Goal: Information Seeking & Learning: Learn about a topic

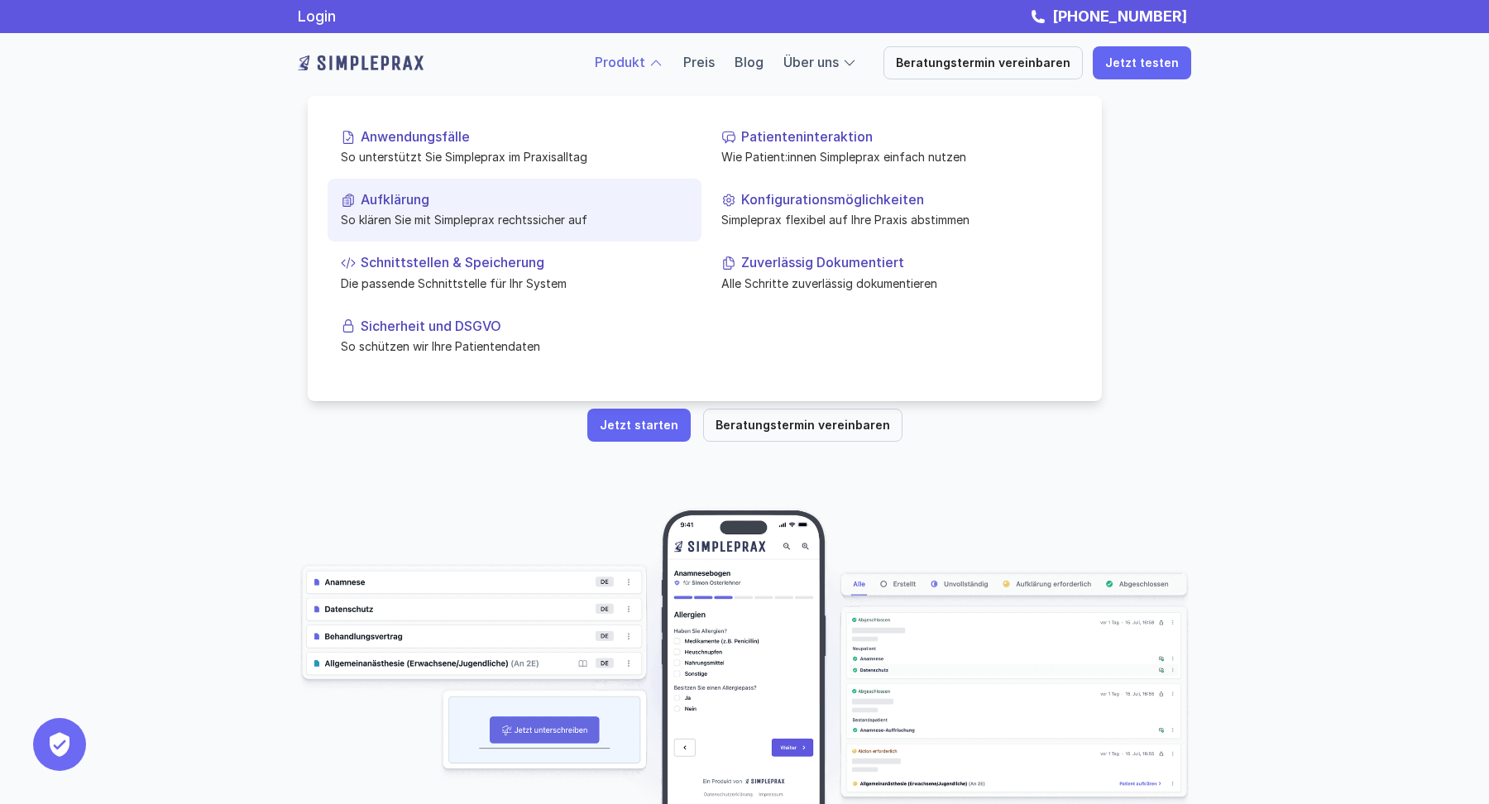
click at [430, 204] on p "Aufklärung" at bounding box center [525, 200] width 328 height 16
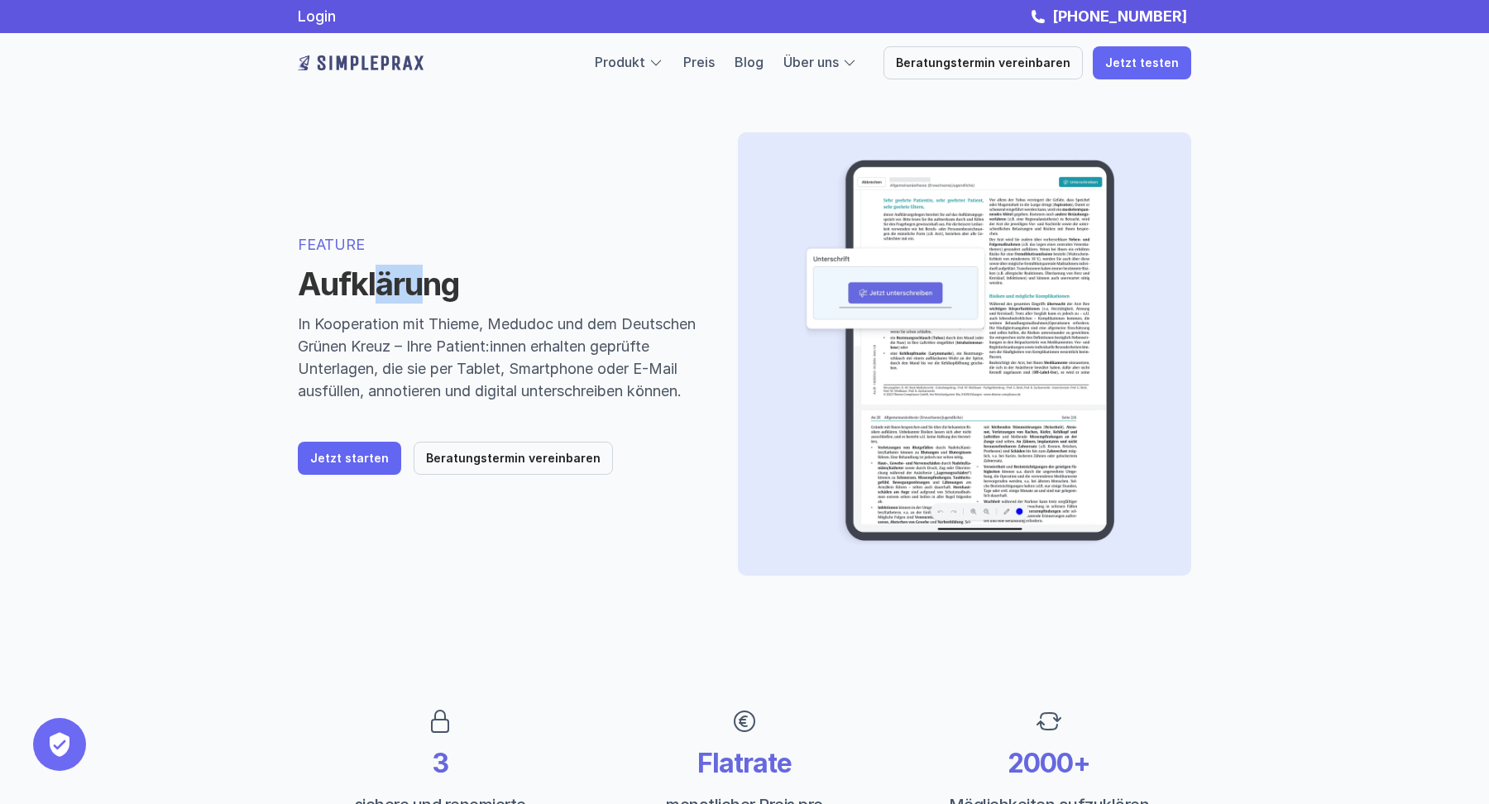
drag, startPoint x: 386, startPoint y: 269, endPoint x: 434, endPoint y: 269, distance: 48.0
click at [434, 269] on h1 "Aufklärung" at bounding box center [498, 285] width 400 height 38
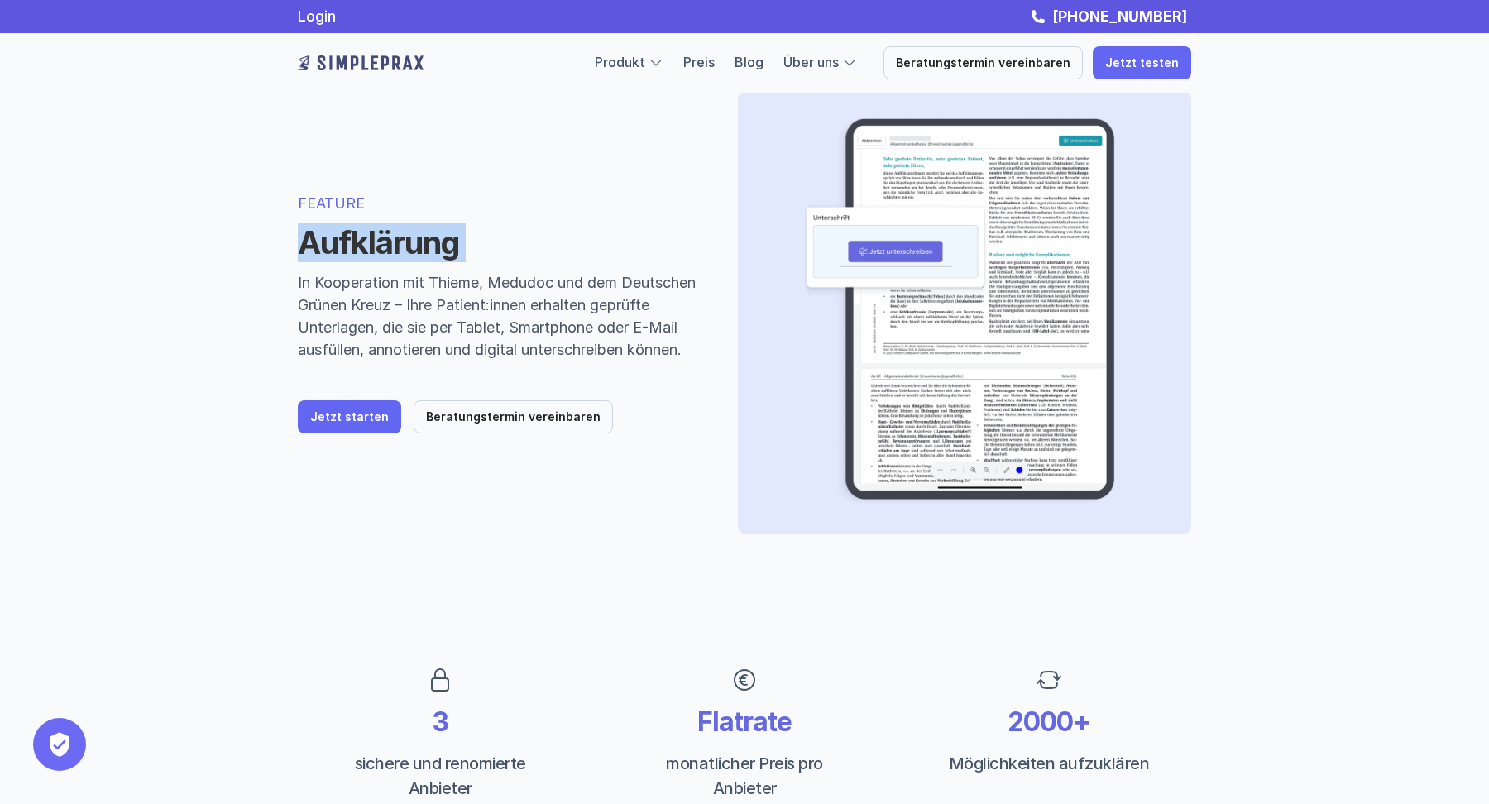
scroll to position [47, 0]
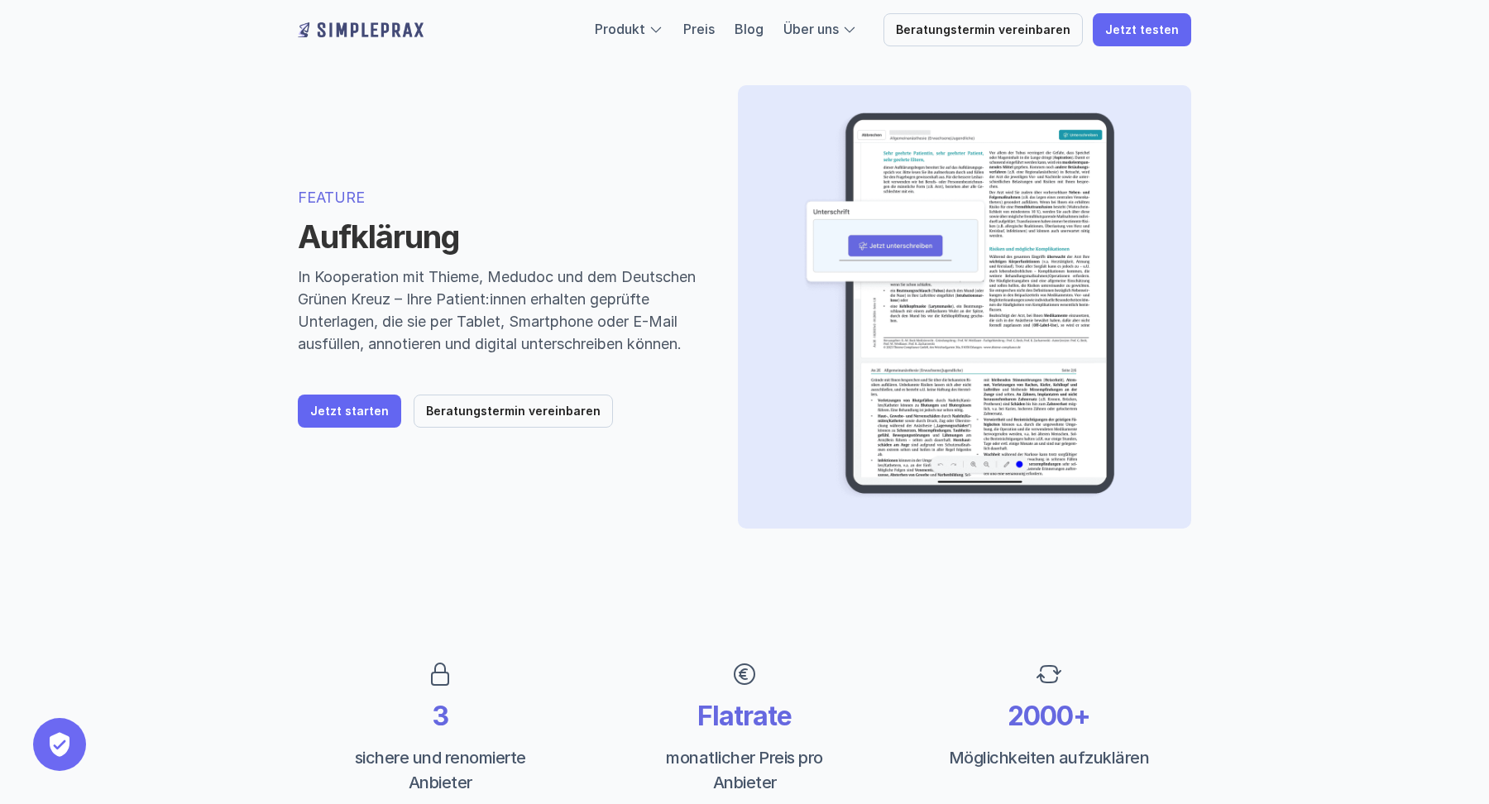
click at [391, 238] on h1 "Aufklärung" at bounding box center [498, 237] width 400 height 38
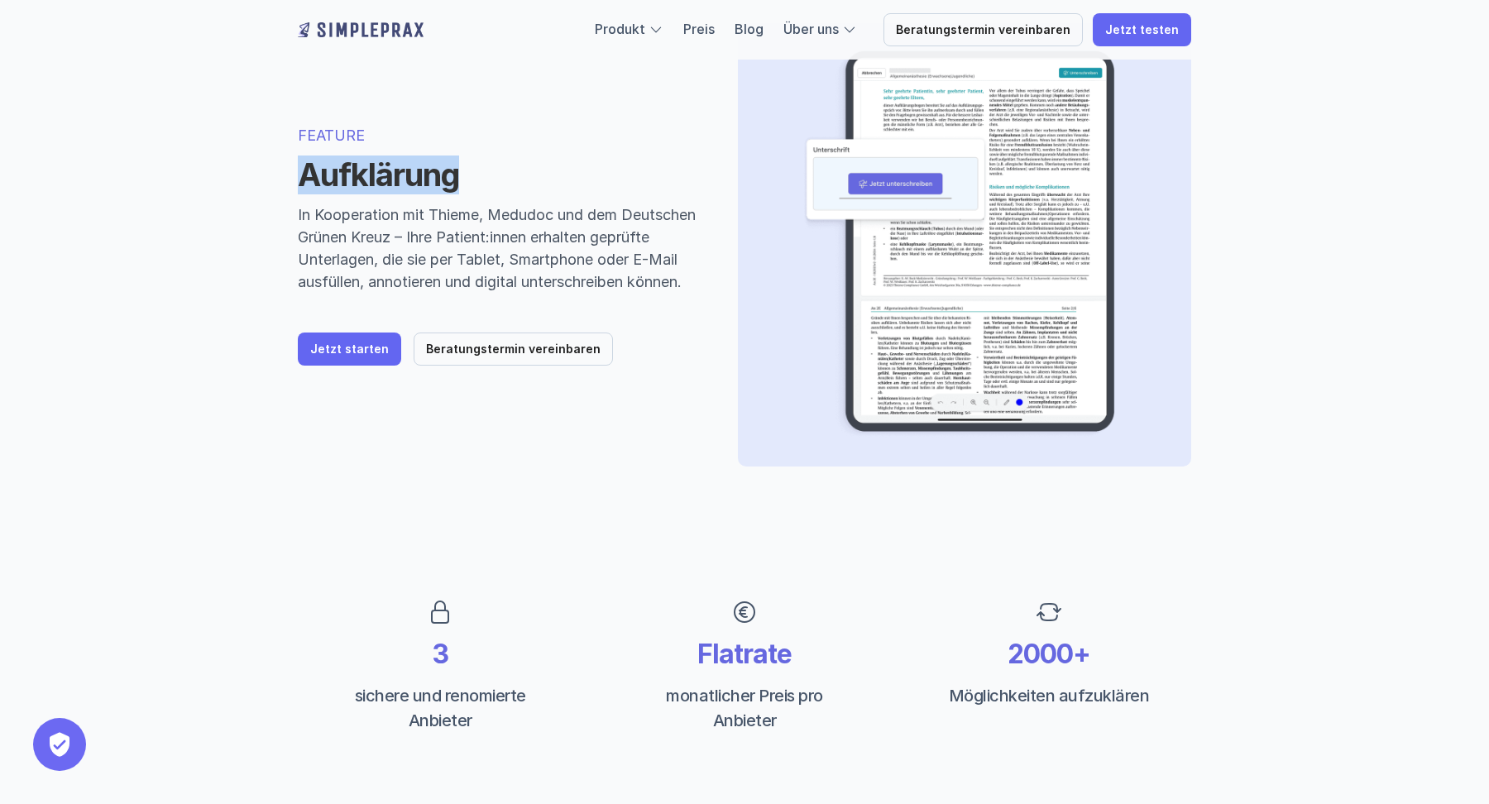
scroll to position [133, 0]
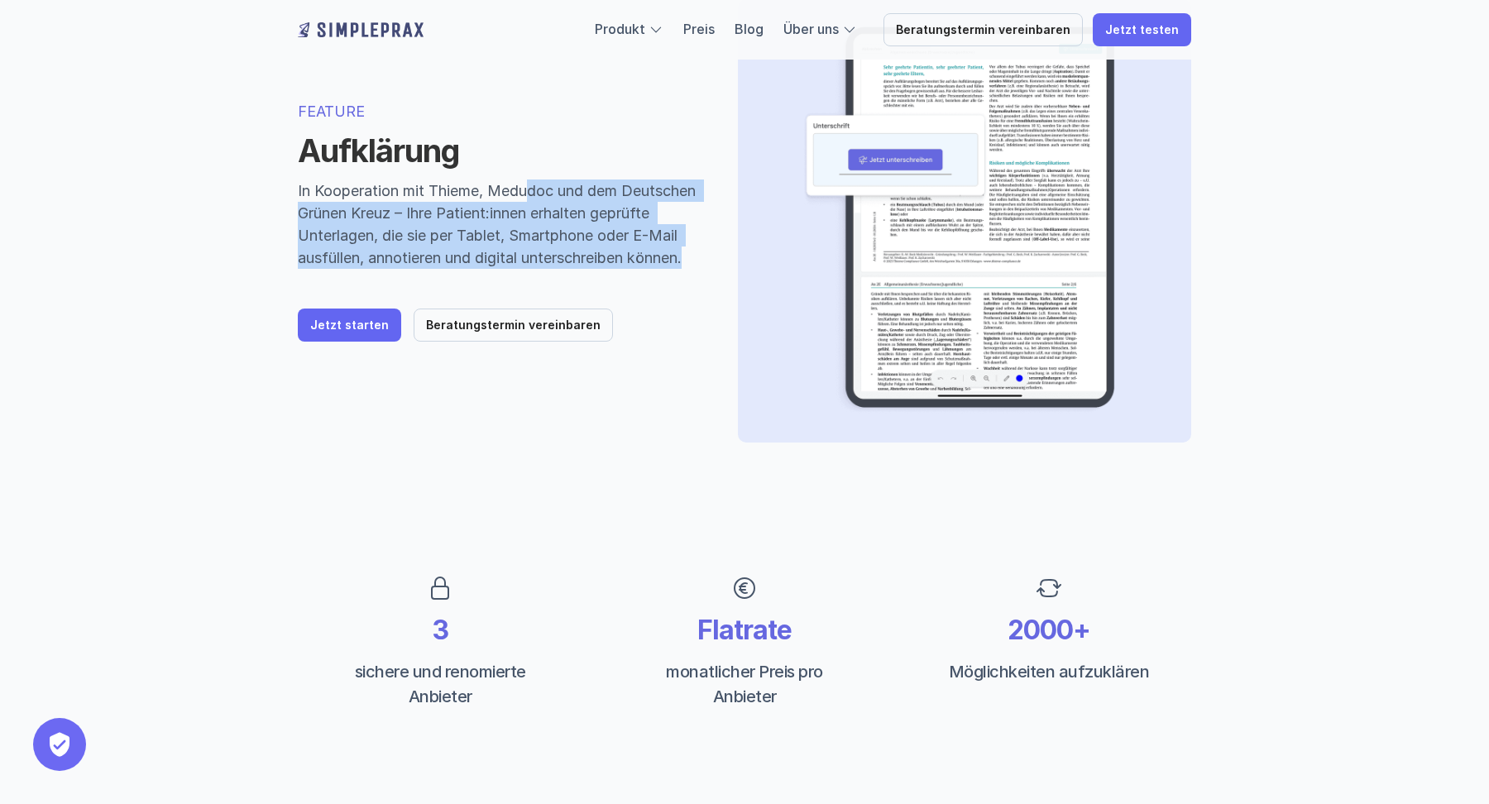
drag, startPoint x: 531, startPoint y: 168, endPoint x: 531, endPoint y: 282, distance: 114.2
click at [531, 282] on div "FEATURE Aufklärung In Kooperation mit Thieme, Medudoc und dem Deutschen Grünen …" at bounding box center [498, 221] width 400 height 242
drag, startPoint x: 531, startPoint y: 282, endPoint x: 520, endPoint y: 200, distance: 82.7
click at [520, 200] on div "FEATURE Aufklärung In Kooperation mit Thieme, Medudoc und dem Deutschen Grünen …" at bounding box center [498, 221] width 400 height 242
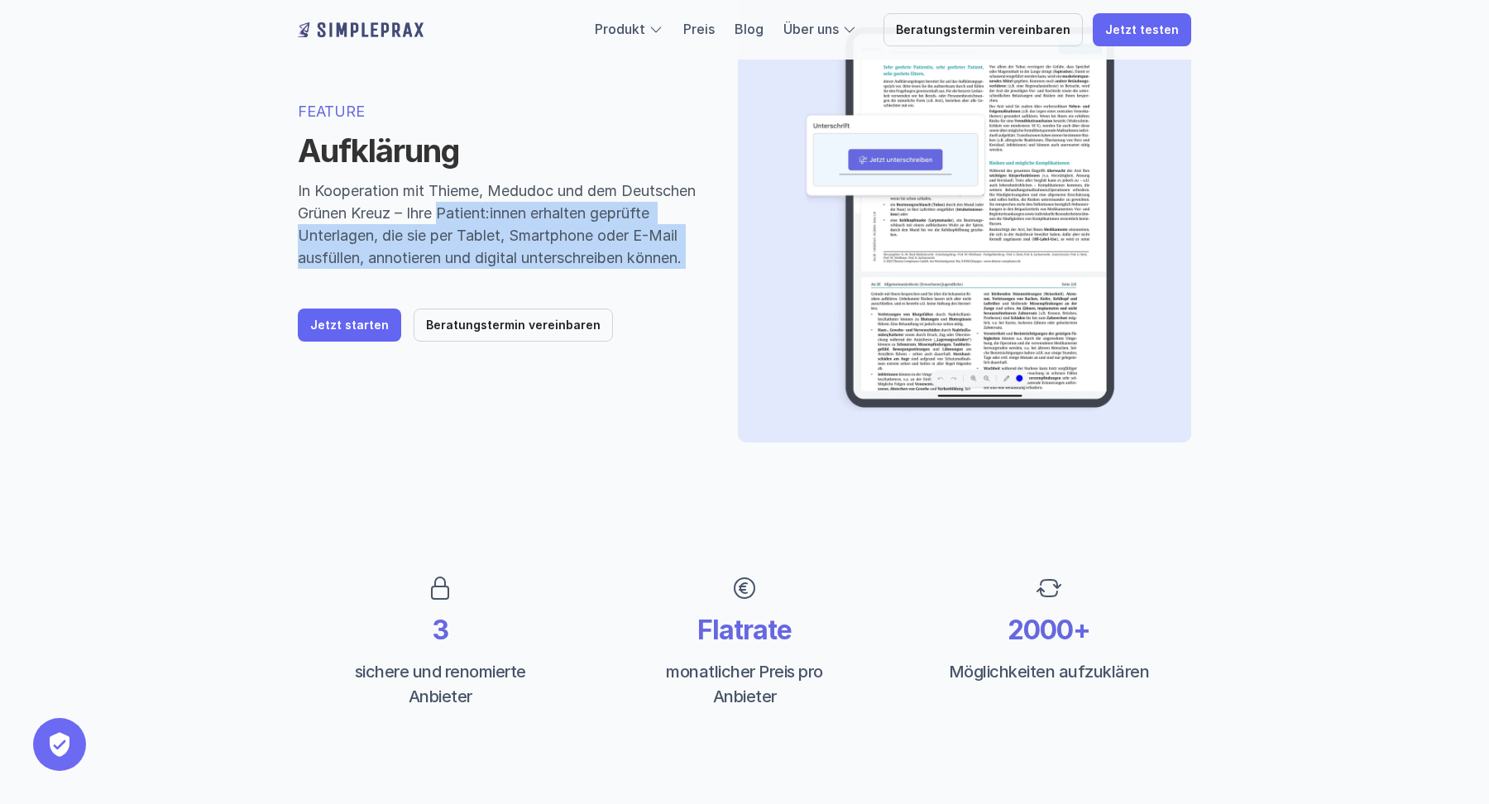
click at [520, 200] on p "In Kooperation mit Thieme, Medudoc und dem Deutschen Grünen Kreuz – Ihre Patien…" at bounding box center [498, 224] width 400 height 89
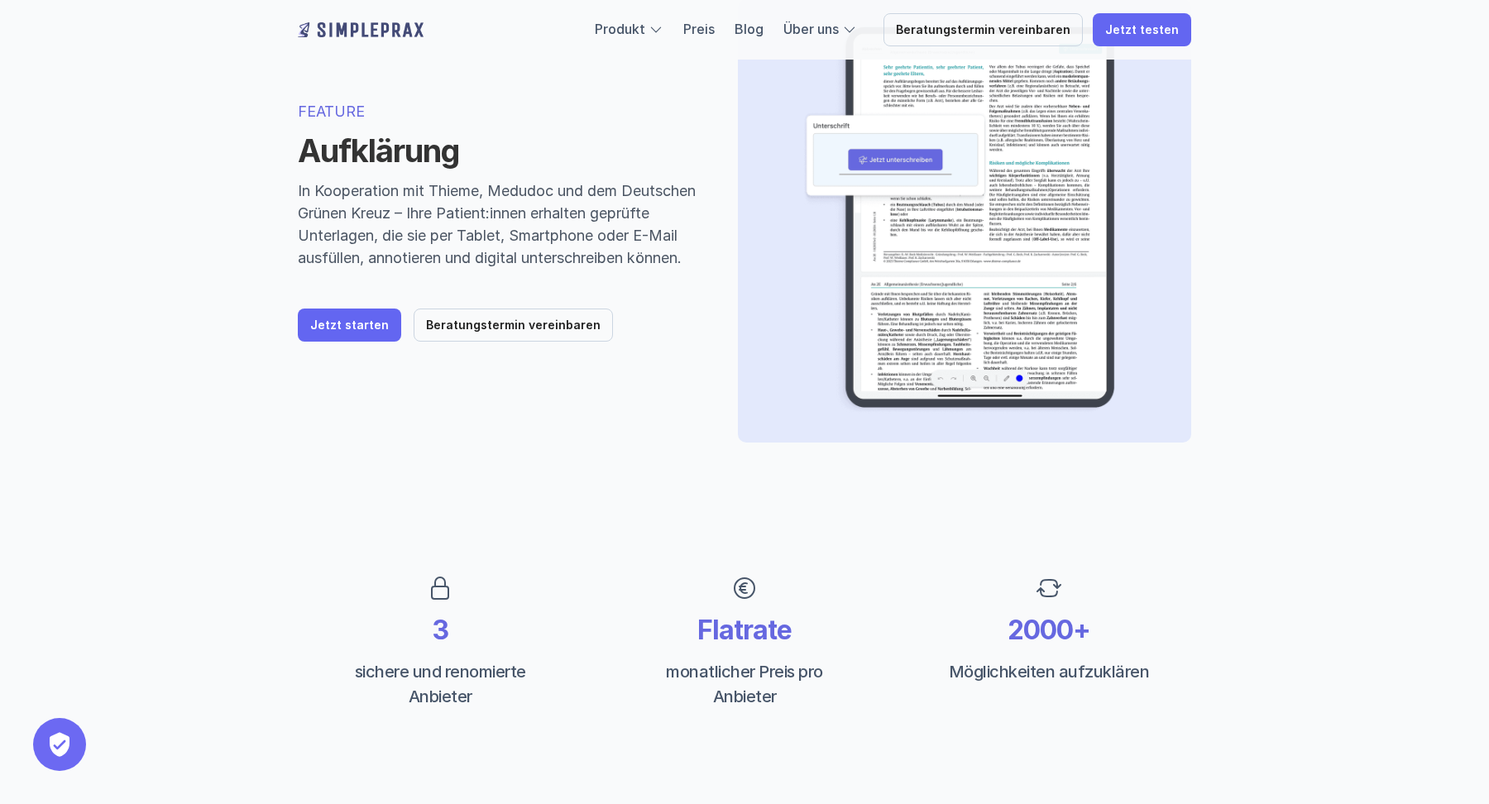
click at [407, 132] on h1 "Aufklärung" at bounding box center [498, 151] width 400 height 38
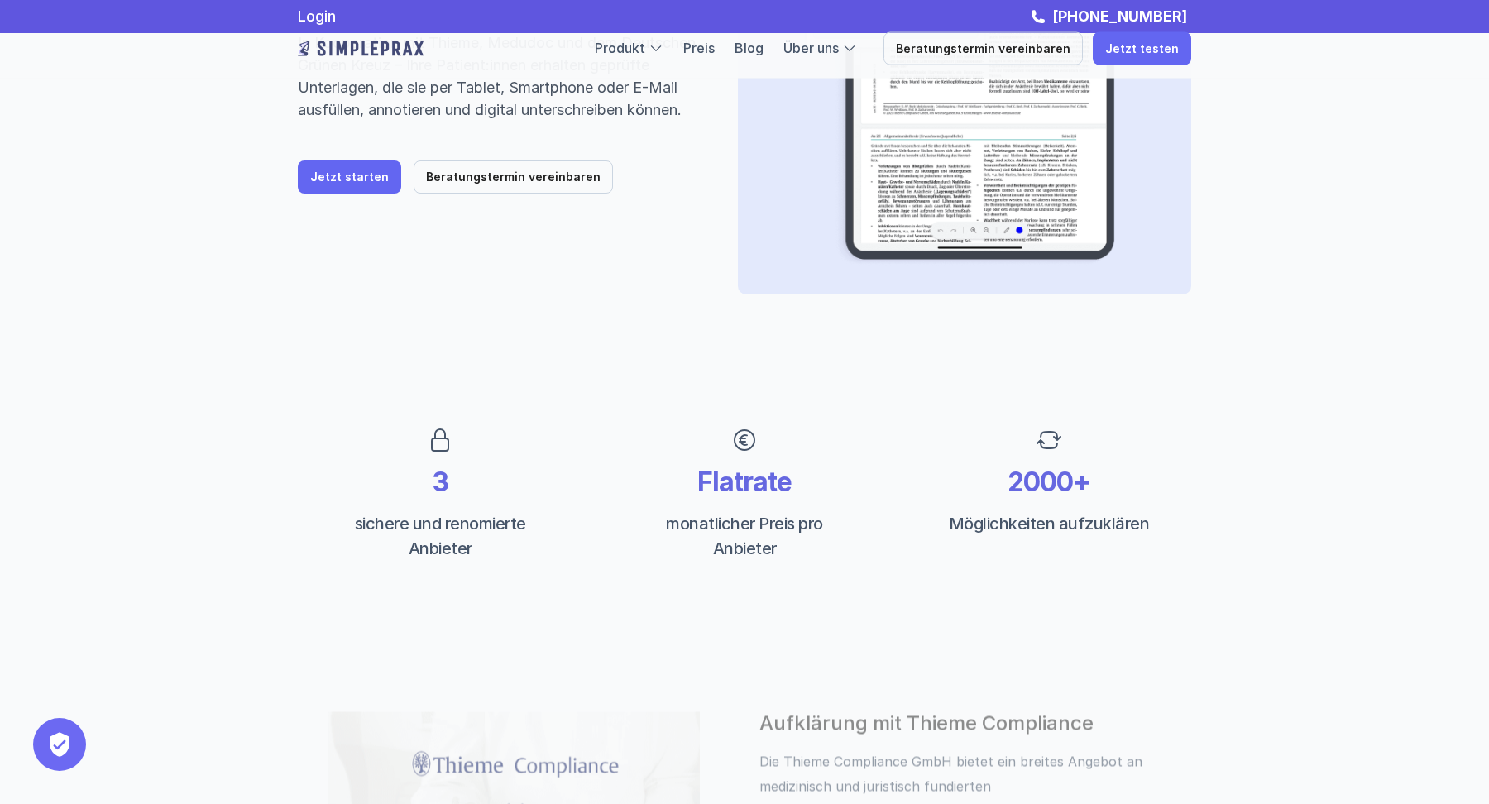
scroll to position [0, 0]
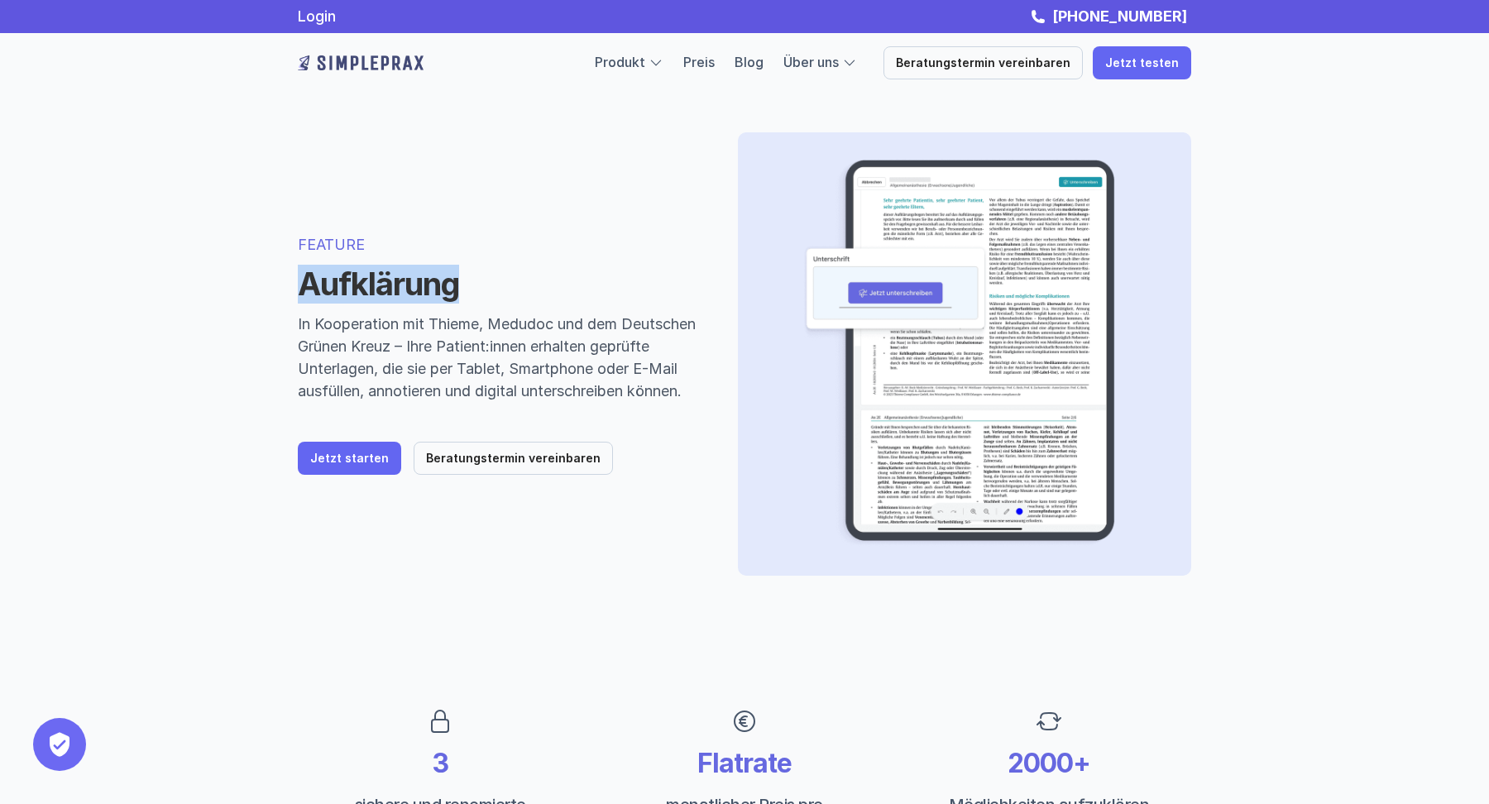
click at [366, 68] on img at bounding box center [361, 63] width 126 height 26
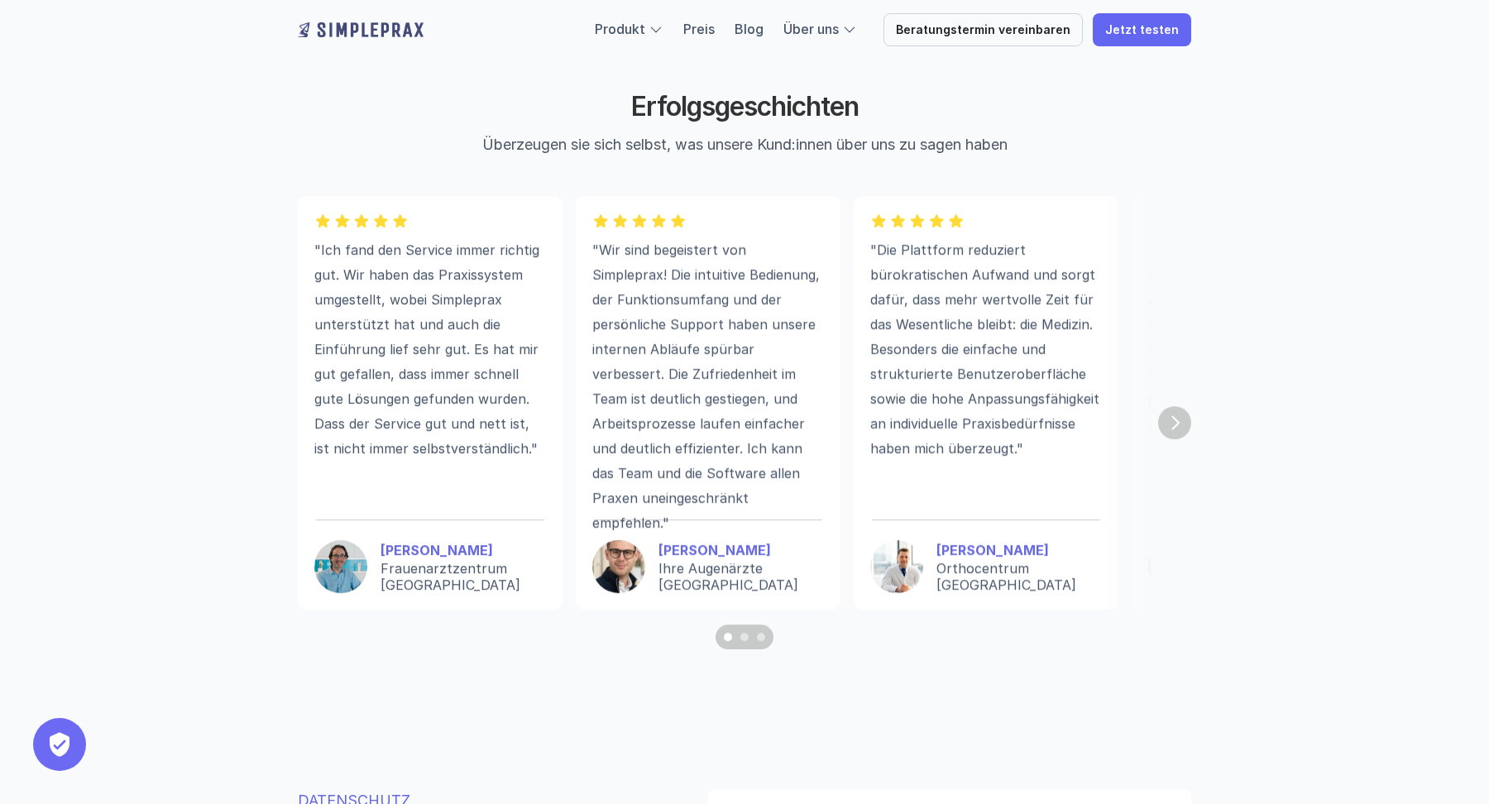
scroll to position [4527, 0]
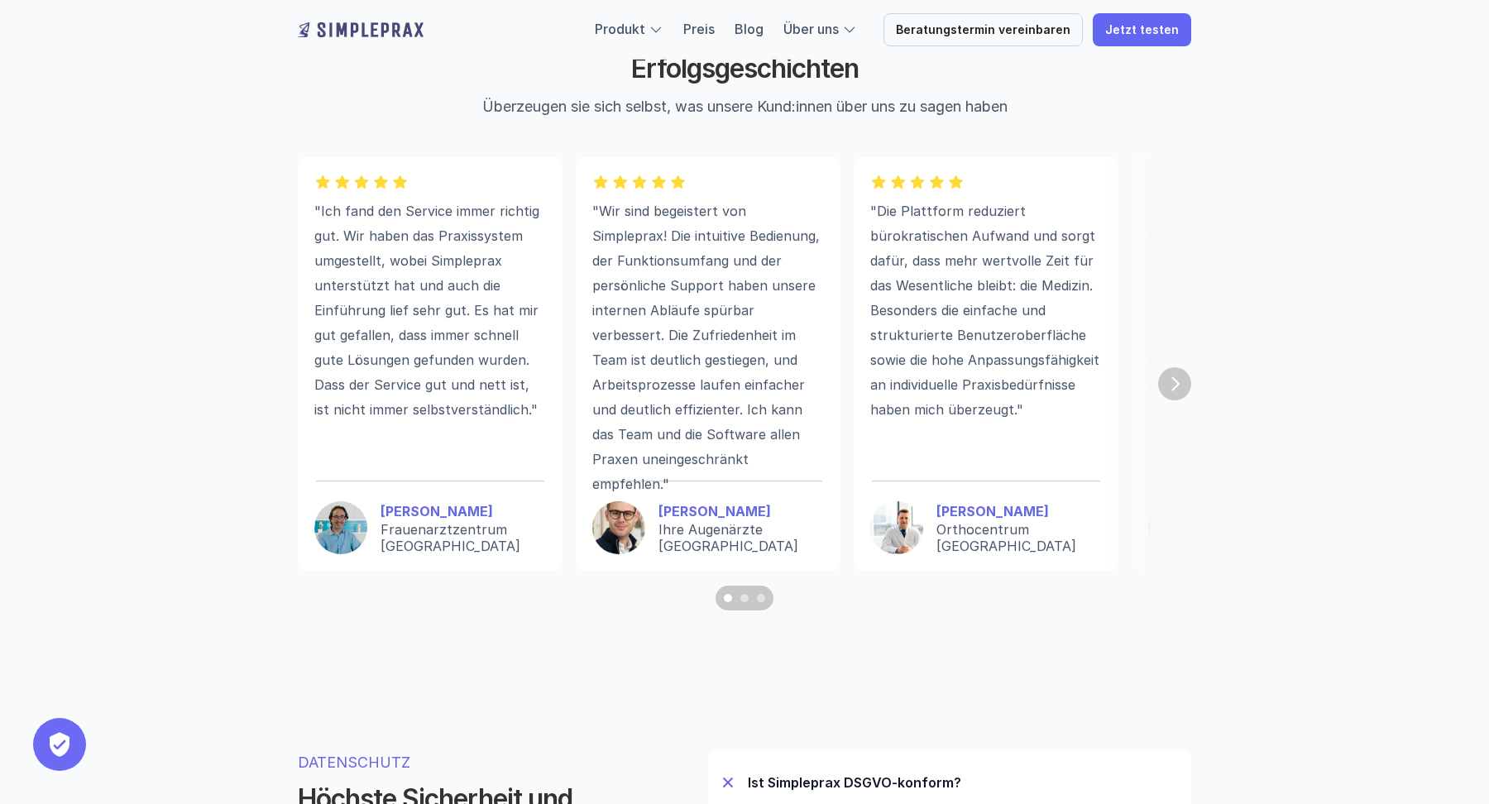
click at [1177, 368] on section ""Ich fand den Service immer richtig gut. Wir haben das Praxissystem umgestellt,…" at bounding box center [745, 383] width 894 height 453
click at [1176, 388] on img "Next" at bounding box center [1174, 383] width 33 height 33
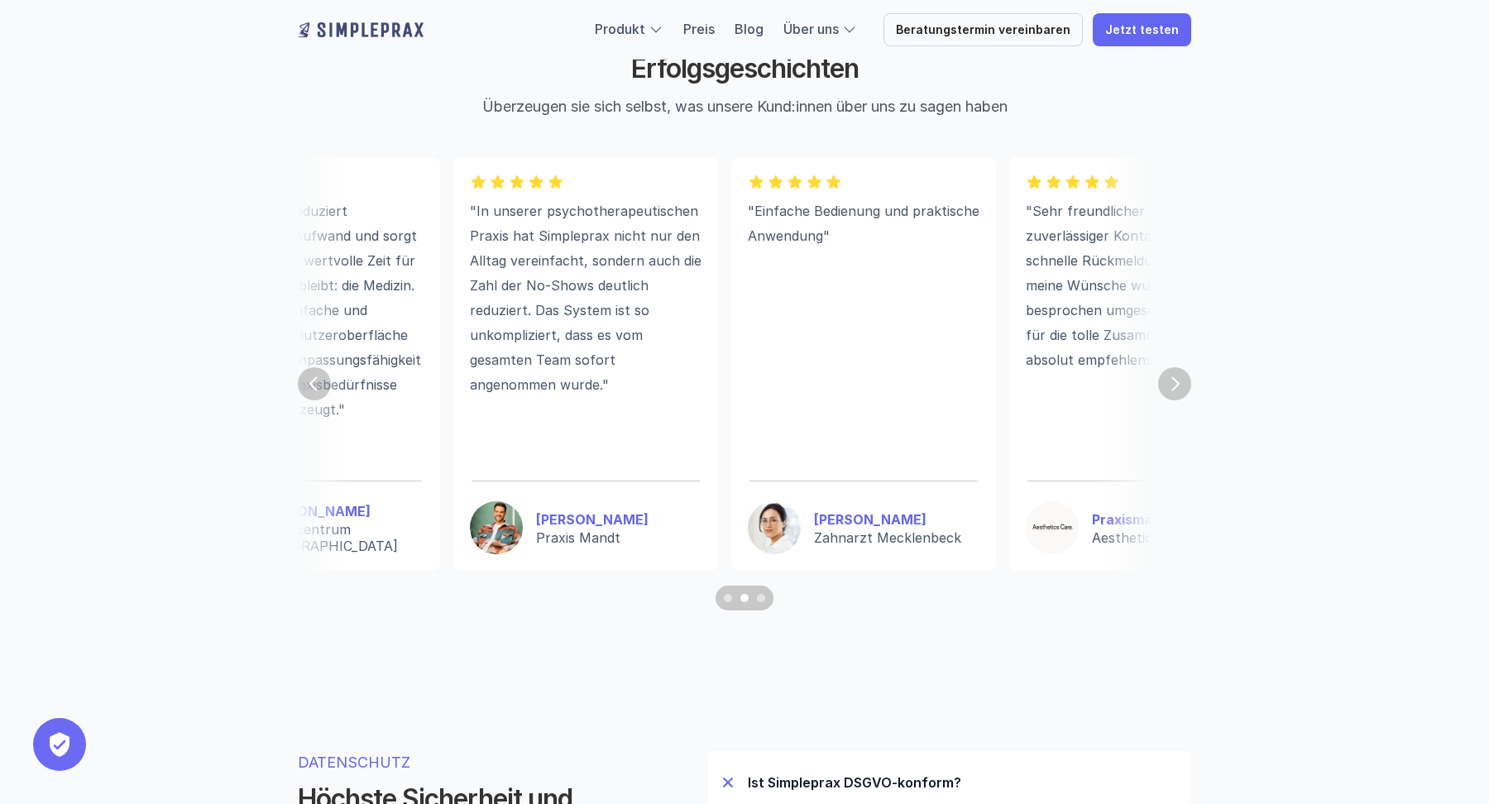
click at [1176, 388] on img "Next" at bounding box center [1174, 383] width 33 height 33
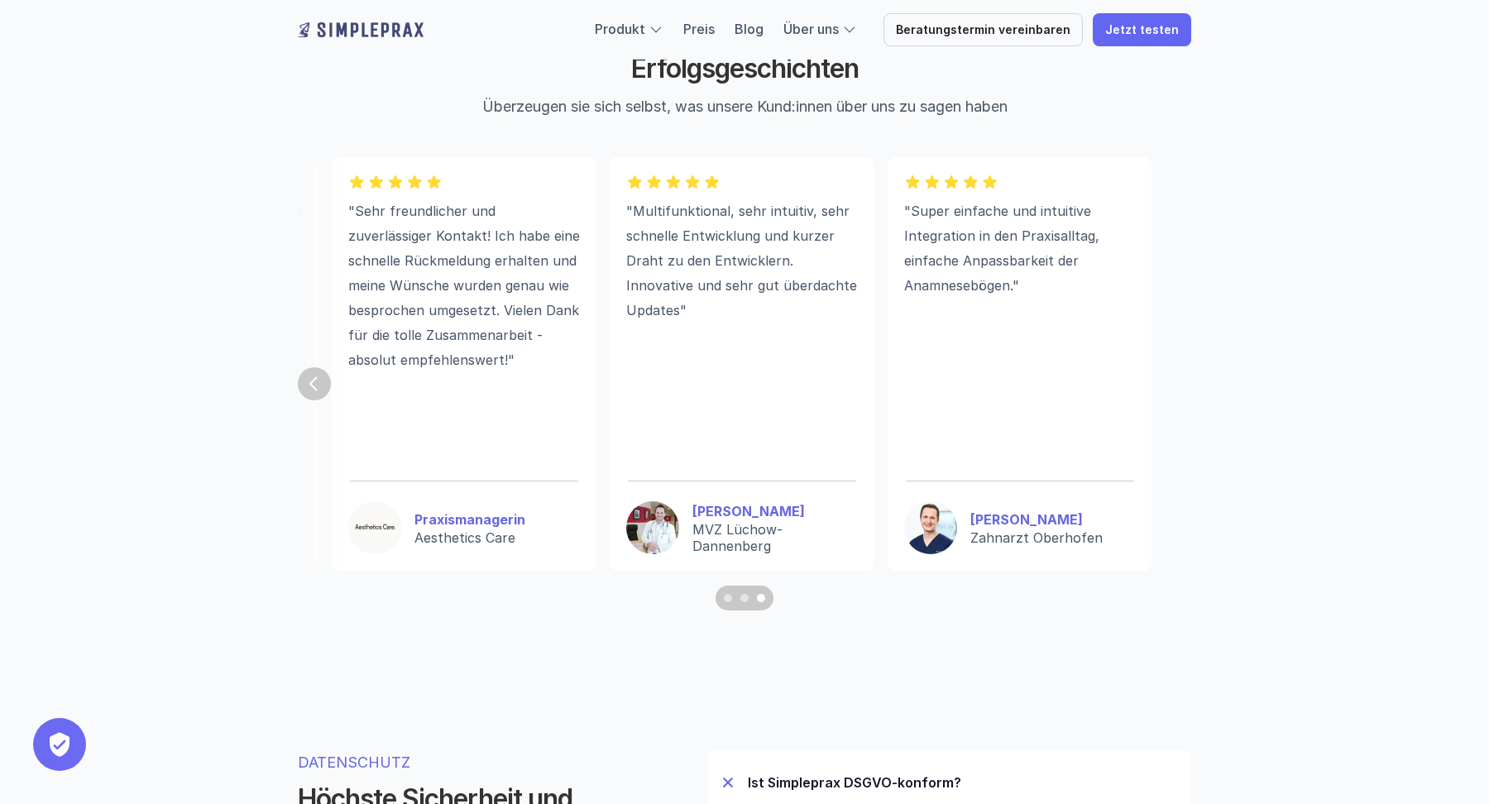
scroll to position [0, 1357]
click at [1176, 388] on section ""Ich fand den Service immer richtig gut. Wir haben das Praxissystem umgestellt,…" at bounding box center [745, 383] width 894 height 453
click at [306, 395] on img "Previous" at bounding box center [314, 383] width 33 height 33
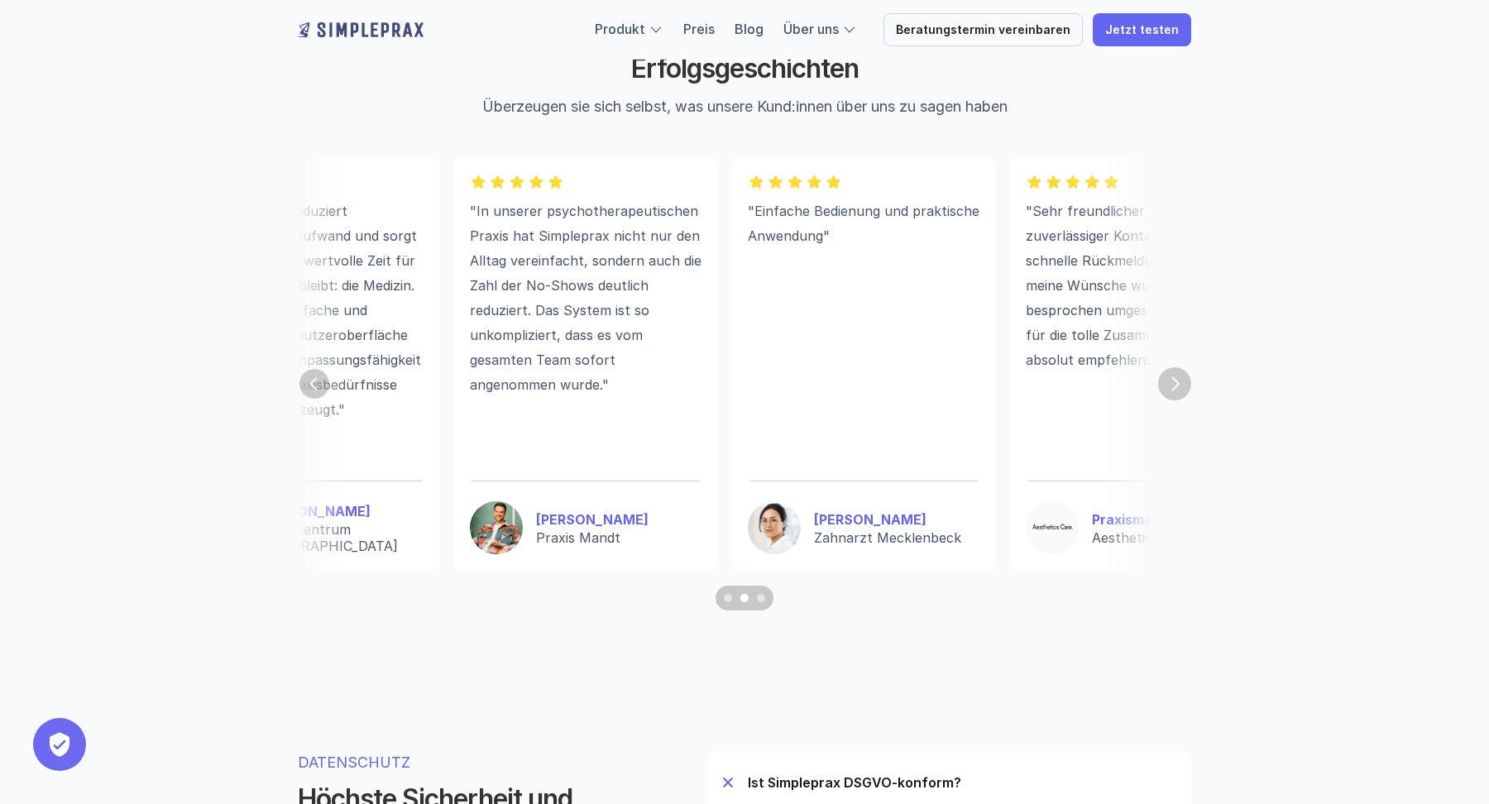
click at [306, 395] on img "Previous" at bounding box center [315, 384] width 30 height 30
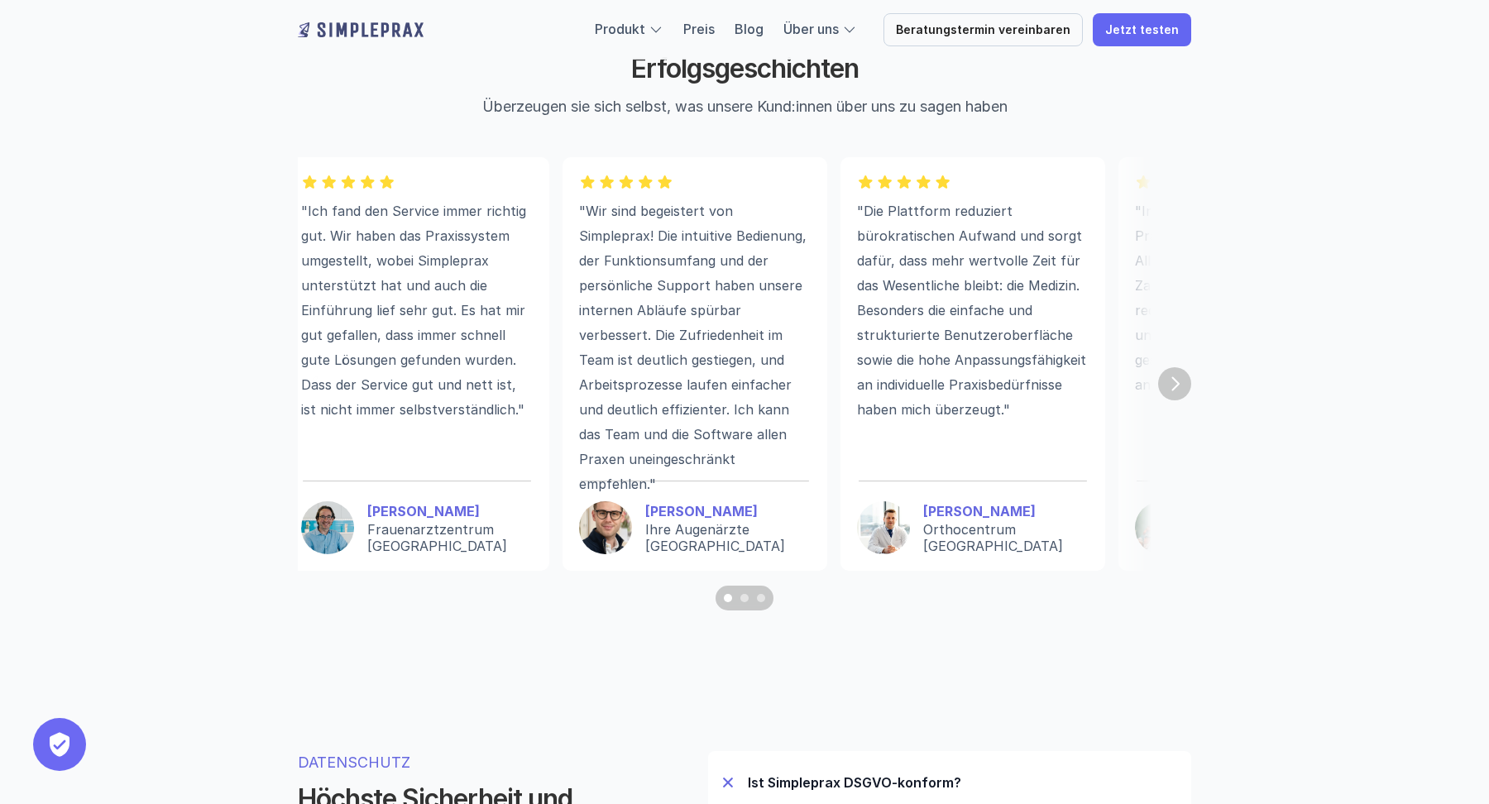
scroll to position [0, 0]
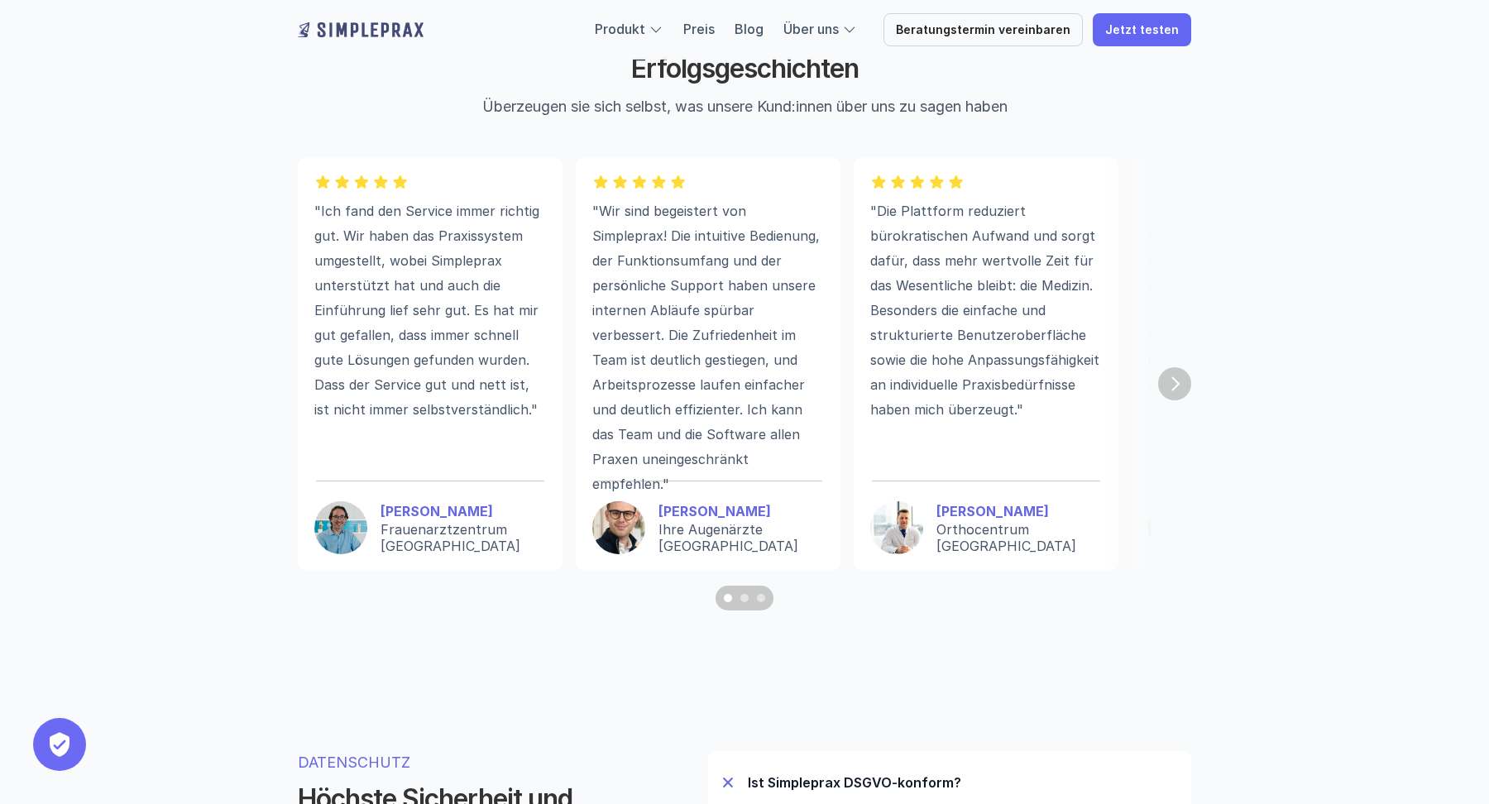
click at [306, 395] on div ""Ich fand den Service immer richtig gut. Wir haben das Praxissystem umgestellt,…" at bounding box center [430, 364] width 265 height 414
click at [1181, 392] on img "Next" at bounding box center [1174, 383] width 33 height 33
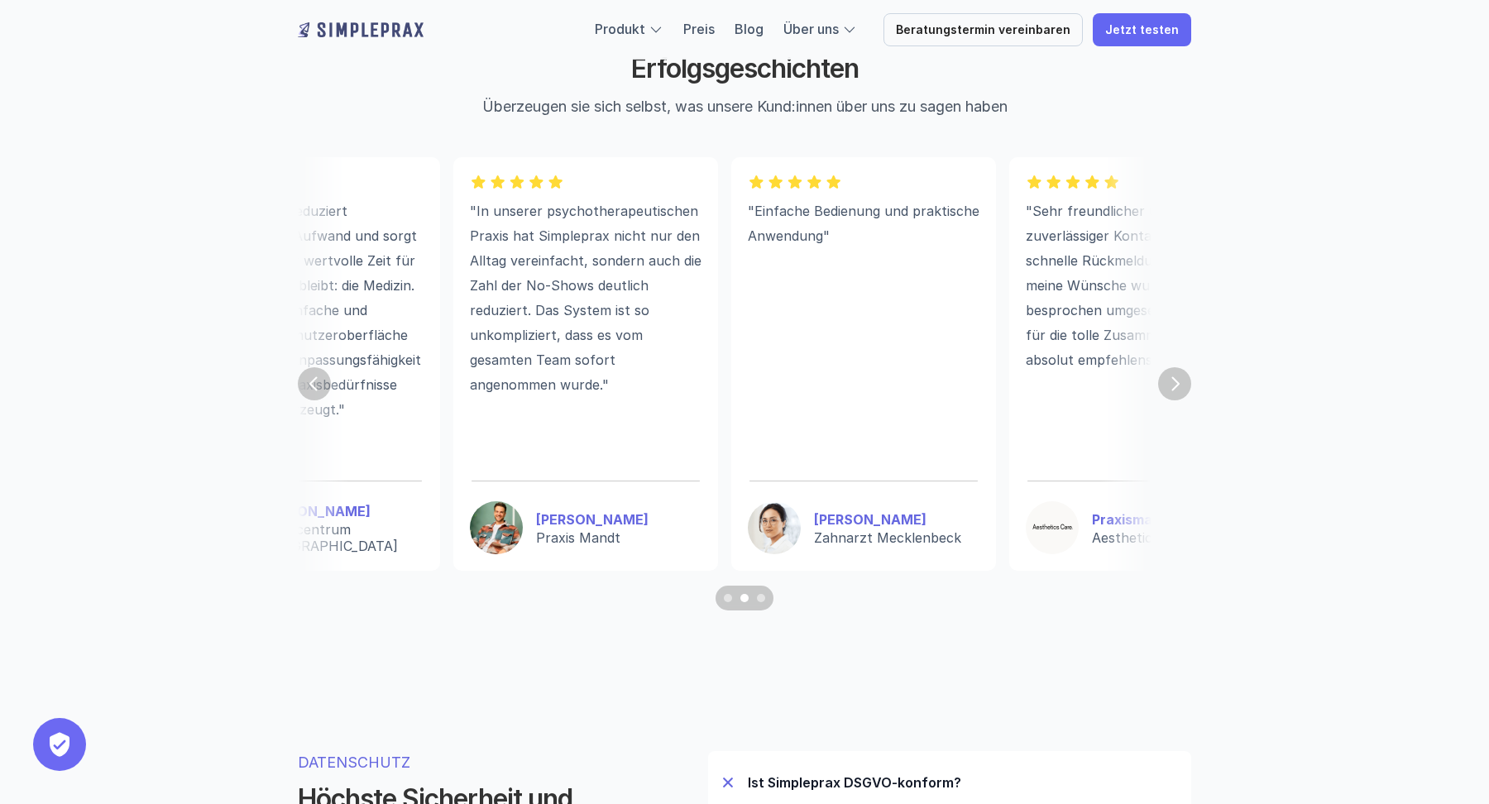
click at [1181, 392] on img "Next" at bounding box center [1174, 383] width 33 height 33
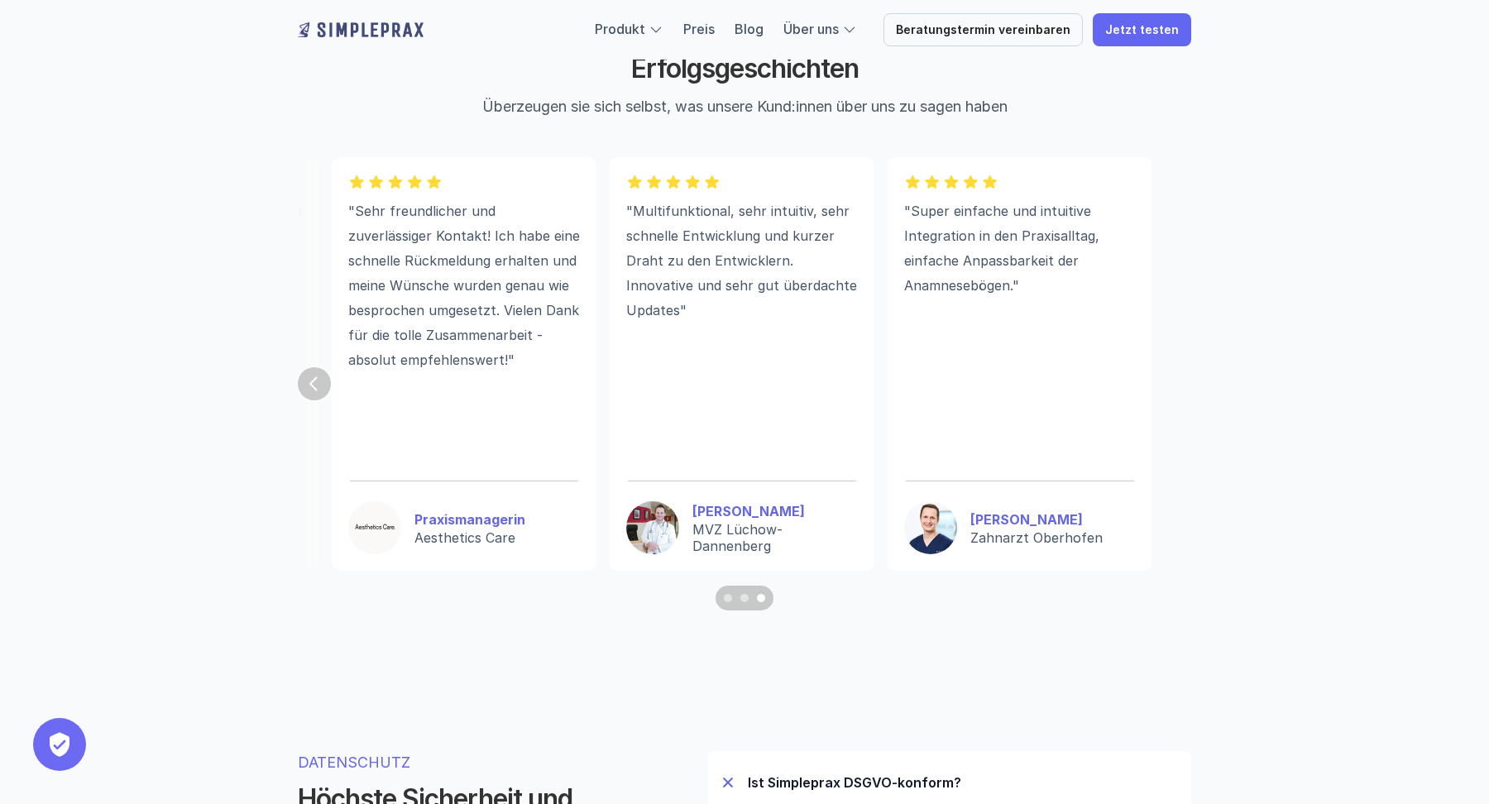
scroll to position [0, 1357]
click at [1181, 392] on section ""Ich fand den Service immer richtig gut. Wir haben das Praxissystem umgestellt,…" at bounding box center [745, 383] width 894 height 453
